Goal: Communication & Community: Answer question/provide support

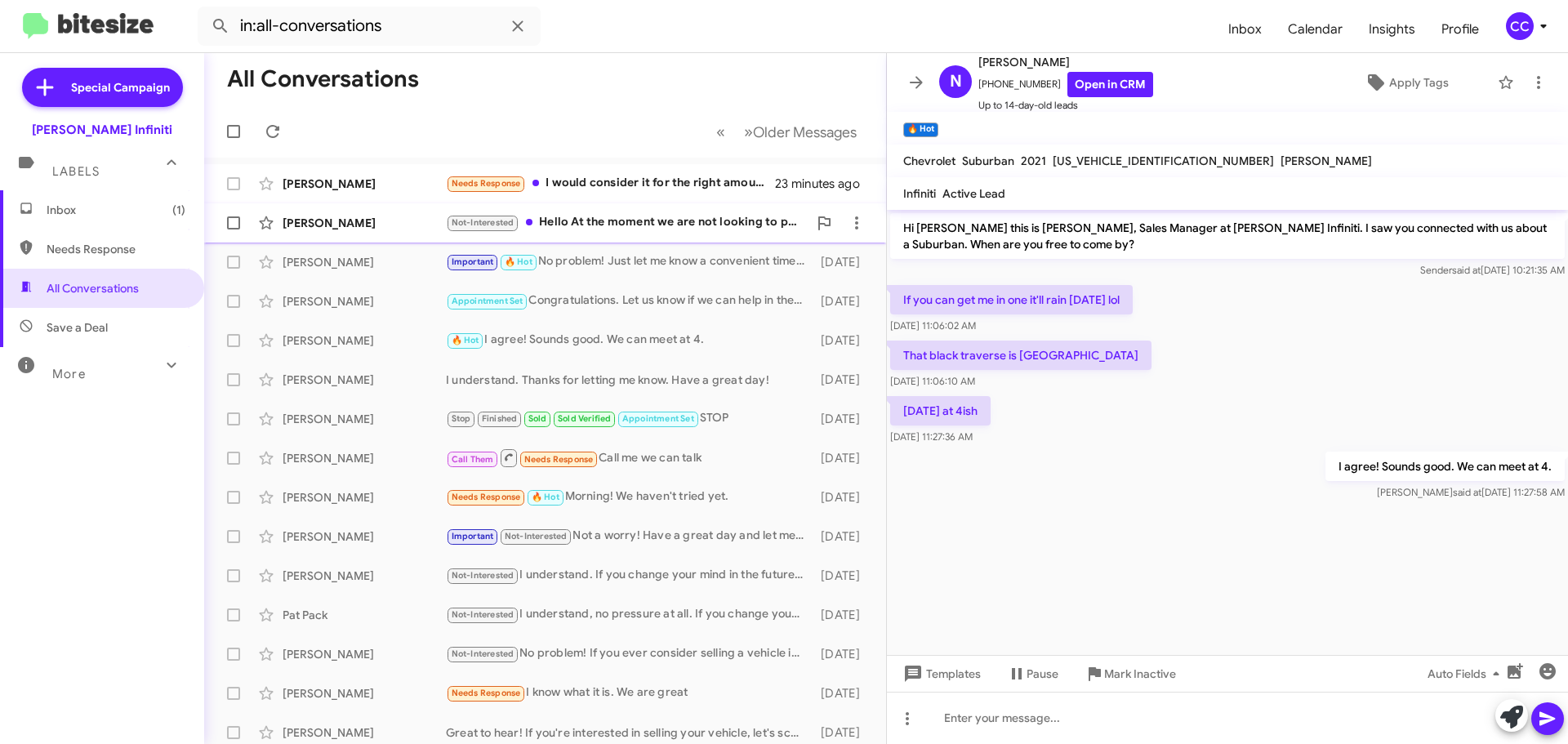
click at [599, 230] on div "Not-Interested Hello At the moment we are not looking to purchase or sell" at bounding box center [626, 222] width 361 height 18
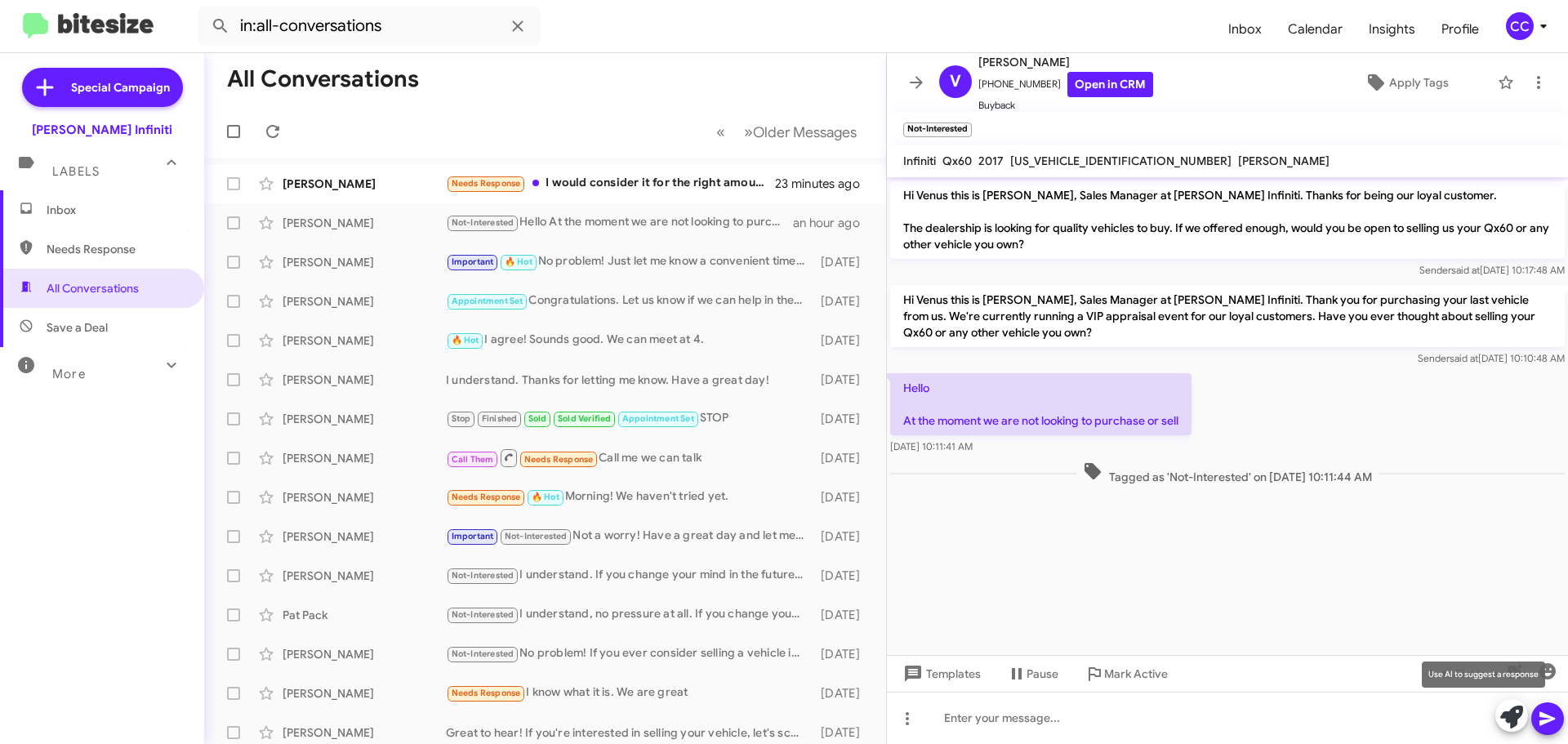
click at [1511, 719] on icon at bounding box center [1511, 717] width 23 height 23
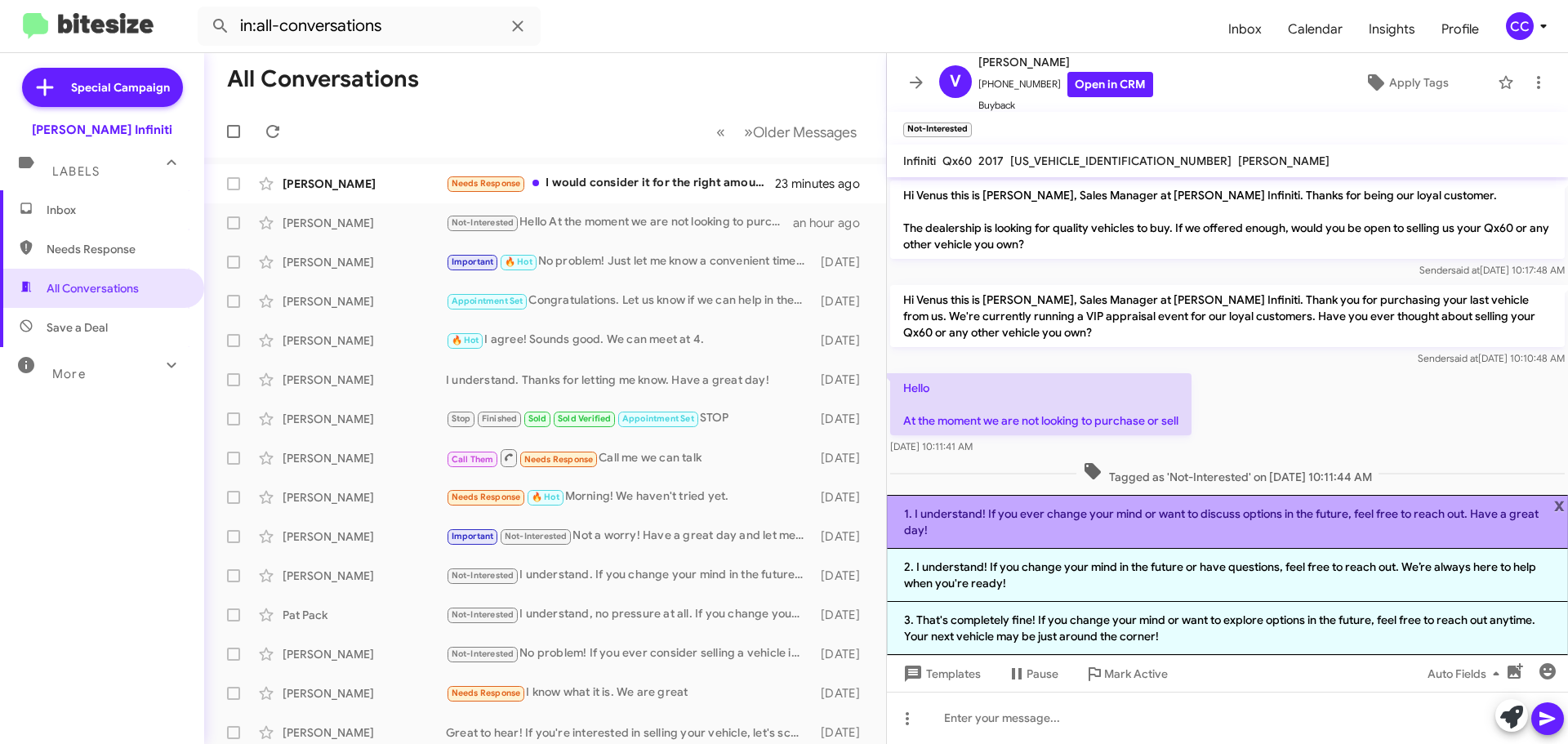
click at [1065, 523] on li "1. I understand! If you ever change your mind or want to discuss options in the…" at bounding box center [1227, 522] width 681 height 54
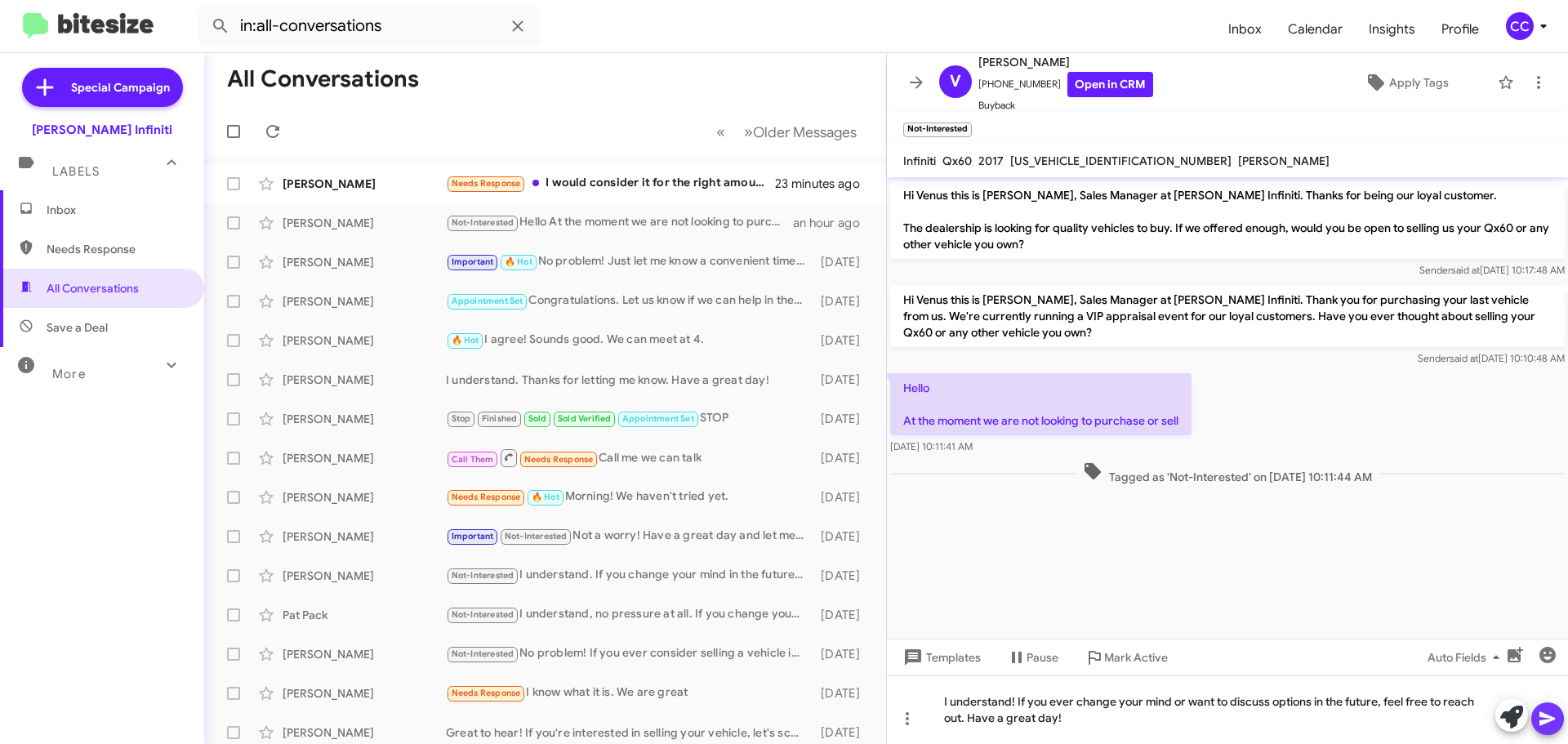
click at [1541, 720] on icon at bounding box center [1547, 719] width 15 height 14
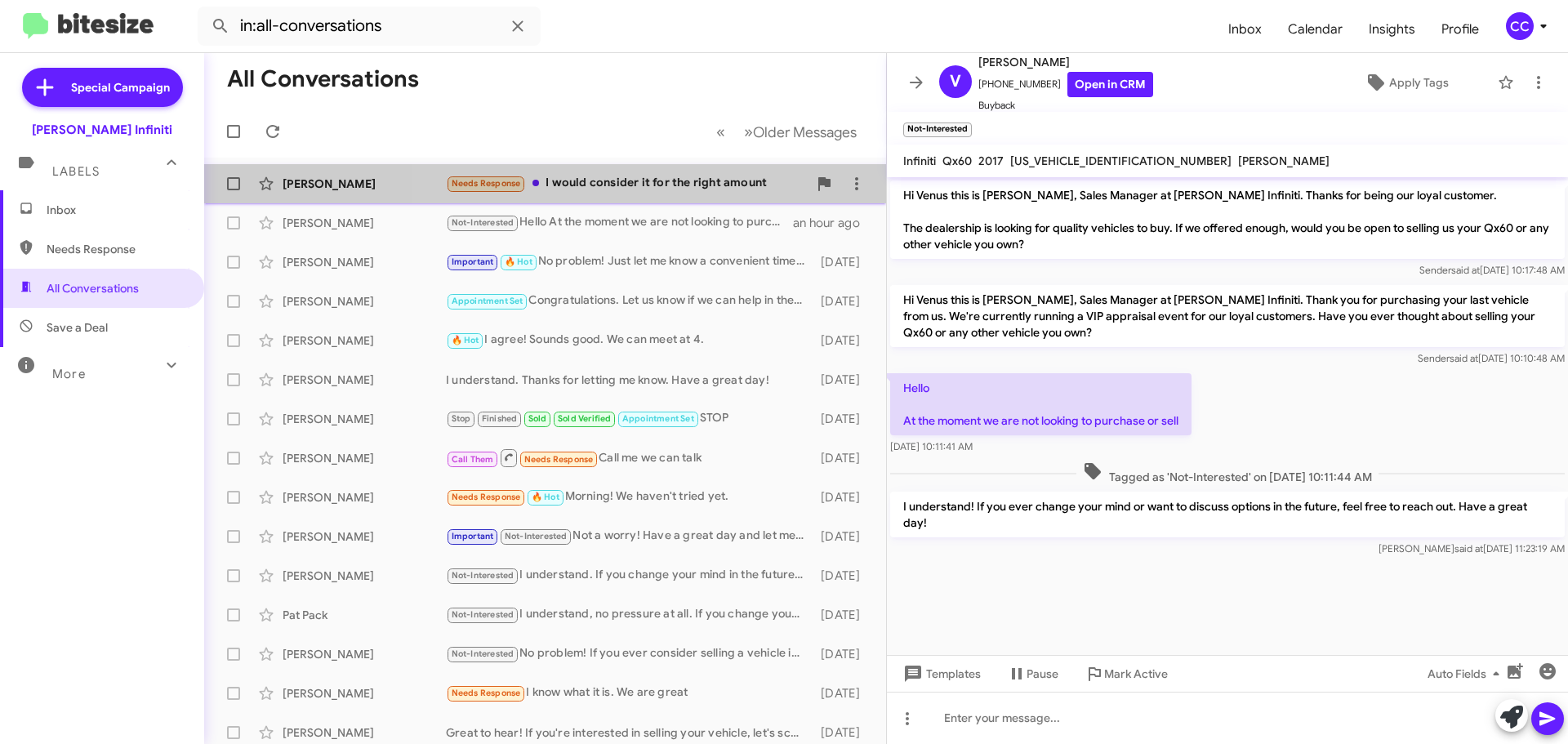
click at [657, 187] on div "Needs Response I would consider it for the right amount" at bounding box center [626, 183] width 361 height 18
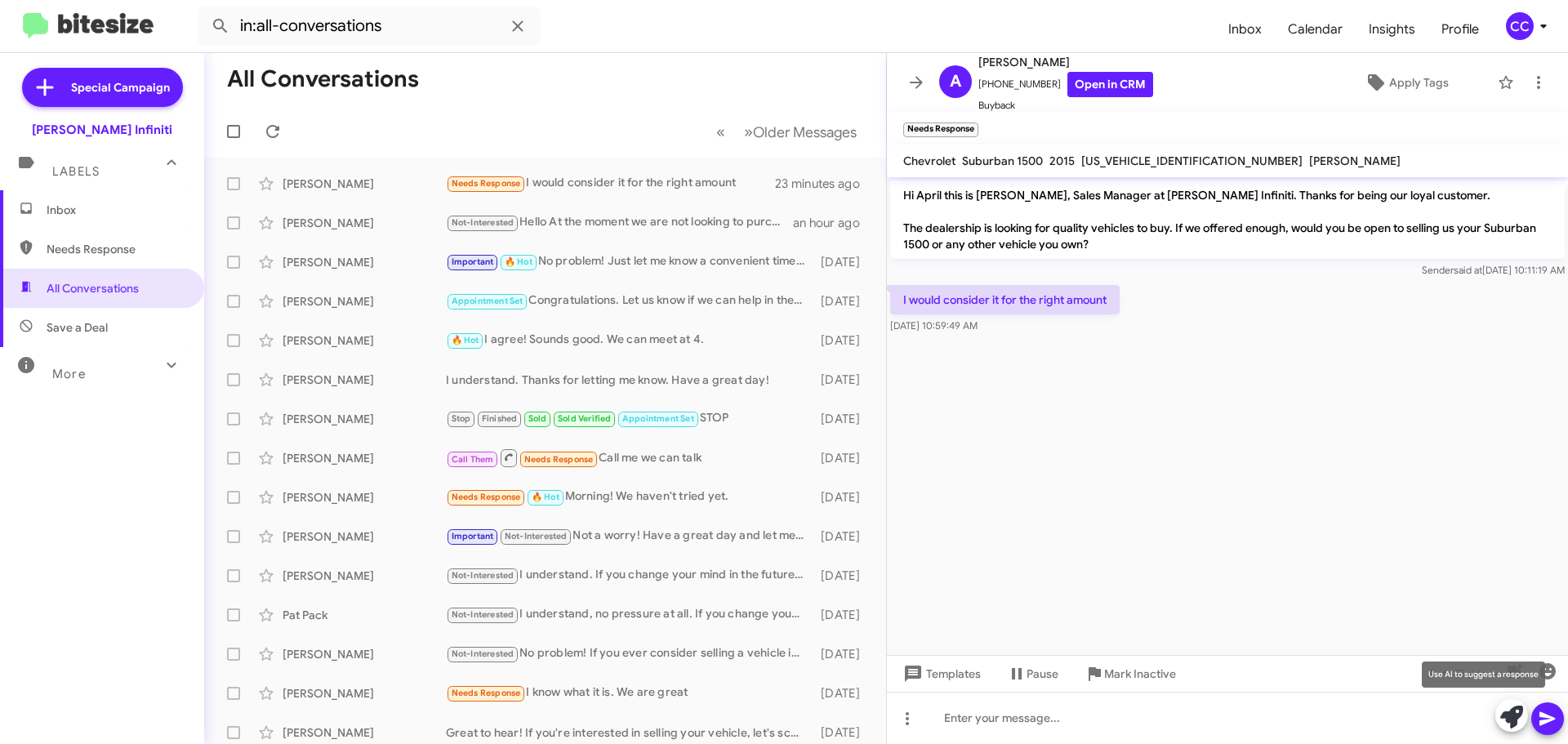
click at [1510, 718] on icon at bounding box center [1511, 717] width 23 height 23
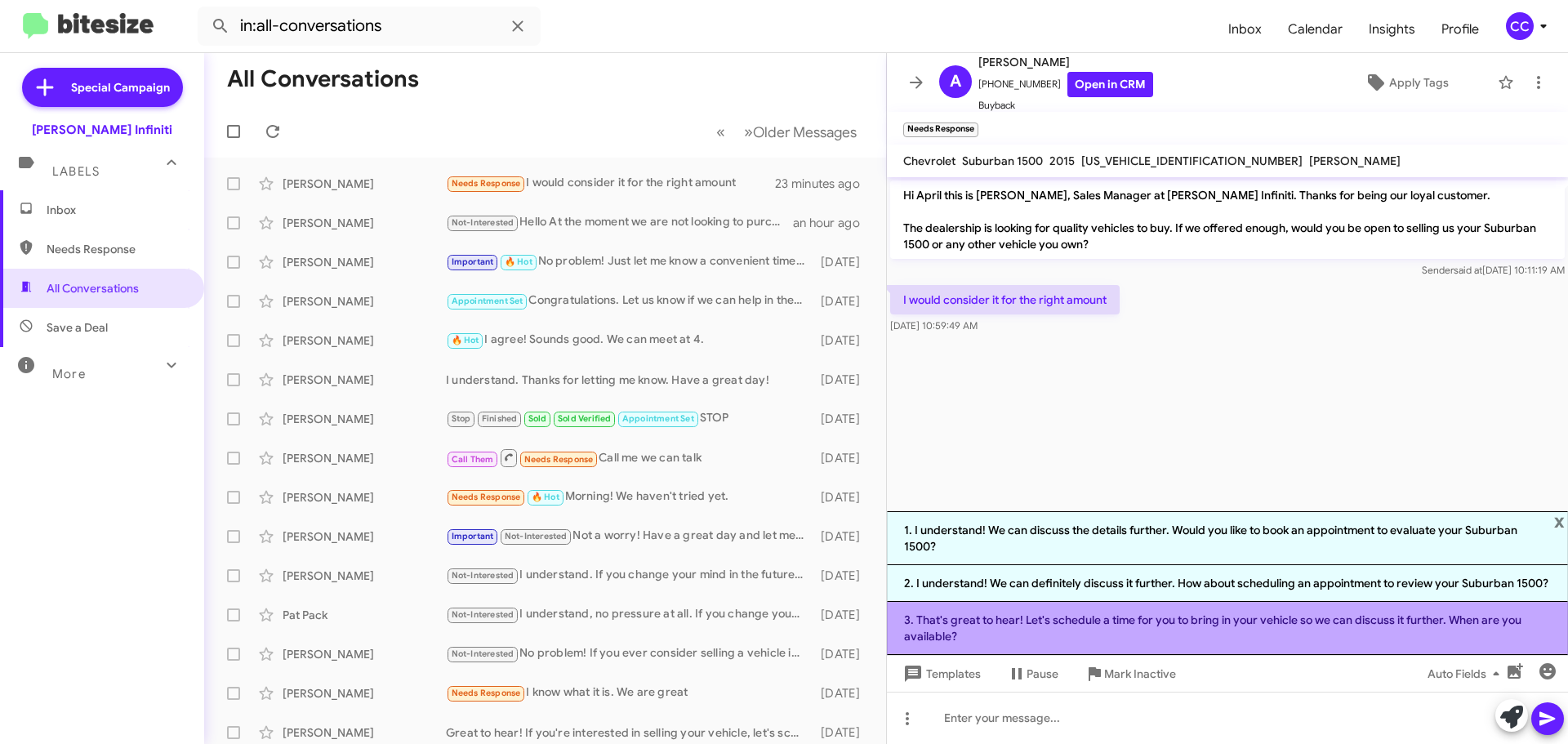
click at [1183, 619] on li "3. That's great to hear! Let's schedule a time for you to bring in your vehicle…" at bounding box center [1227, 628] width 681 height 53
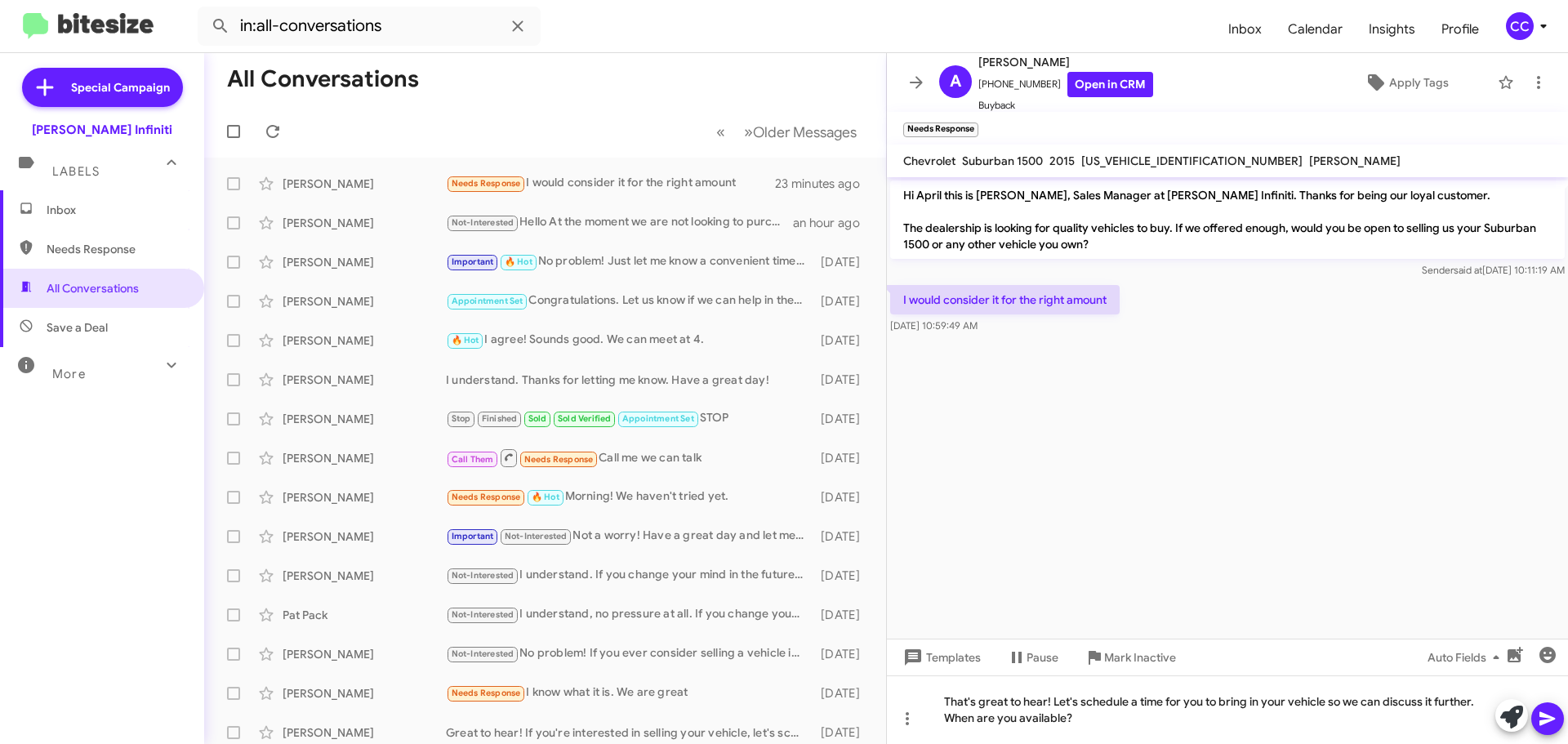
click at [1556, 731] on span at bounding box center [1547, 719] width 19 height 33
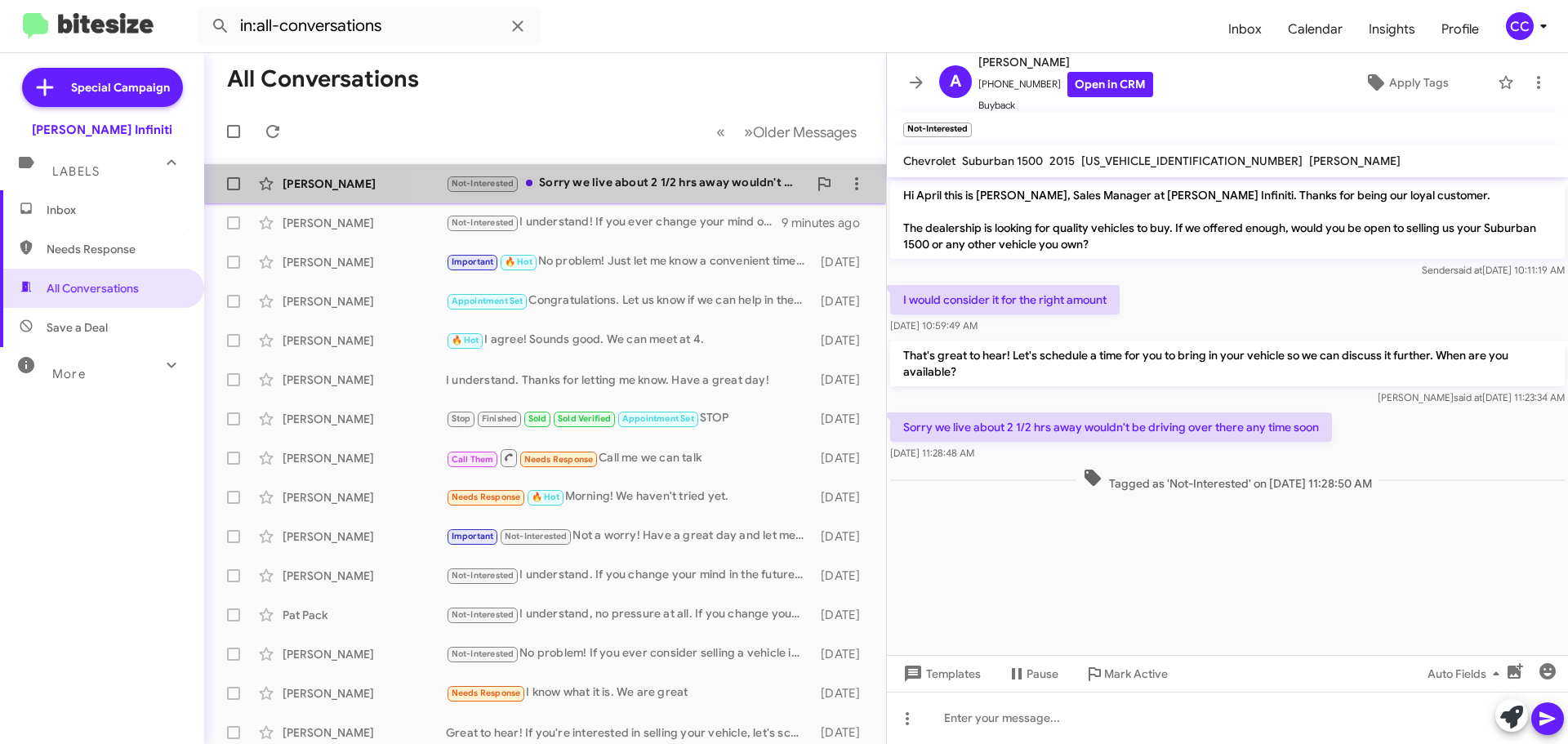
click at [652, 187] on div "Not-Interested Sorry we live about 2 1/2 hrs away wouldn't be driving over ther…" at bounding box center [626, 183] width 361 height 18
